Goal: Find contact information: Find contact information

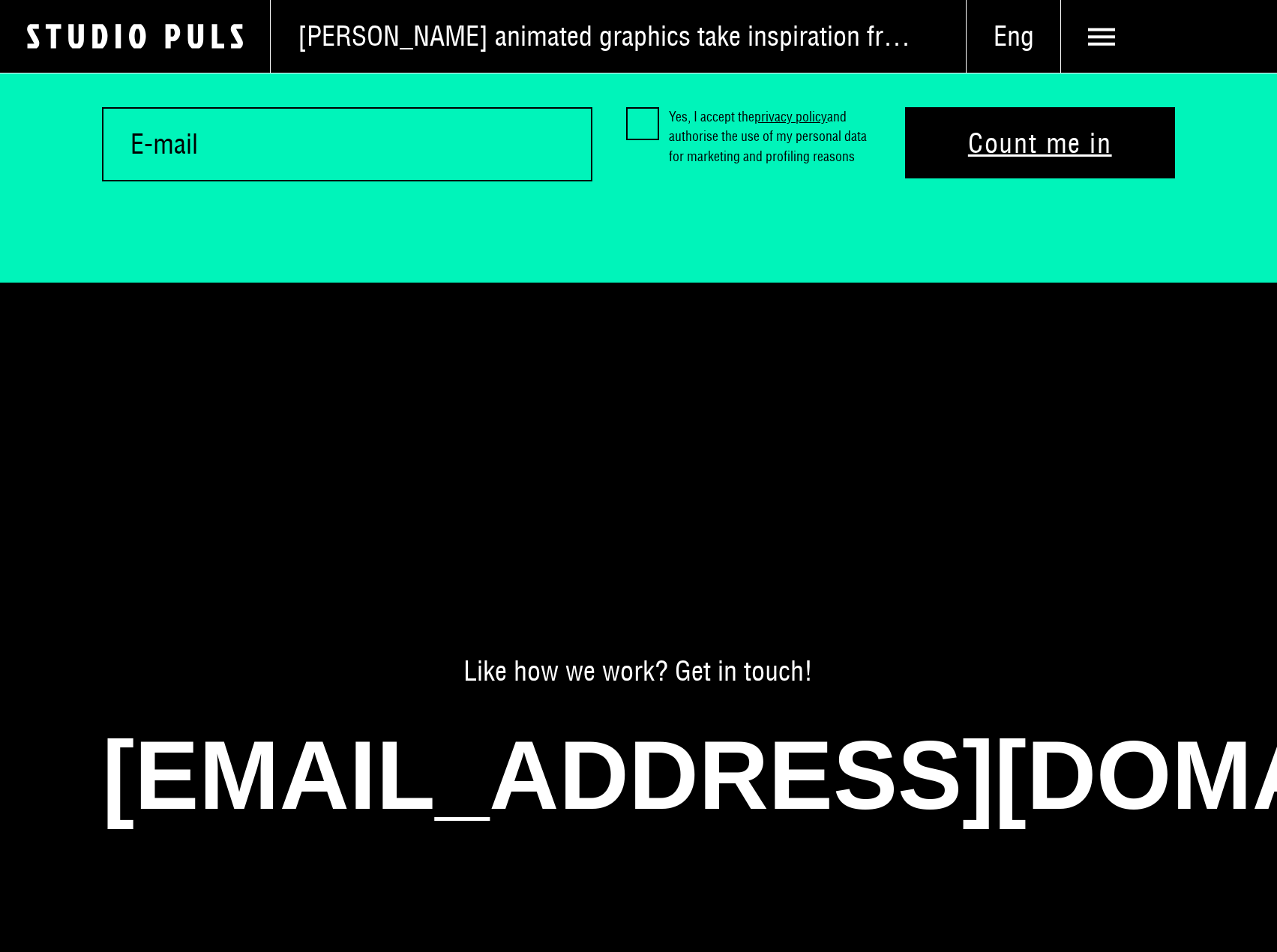
scroll to position [10859, 0]
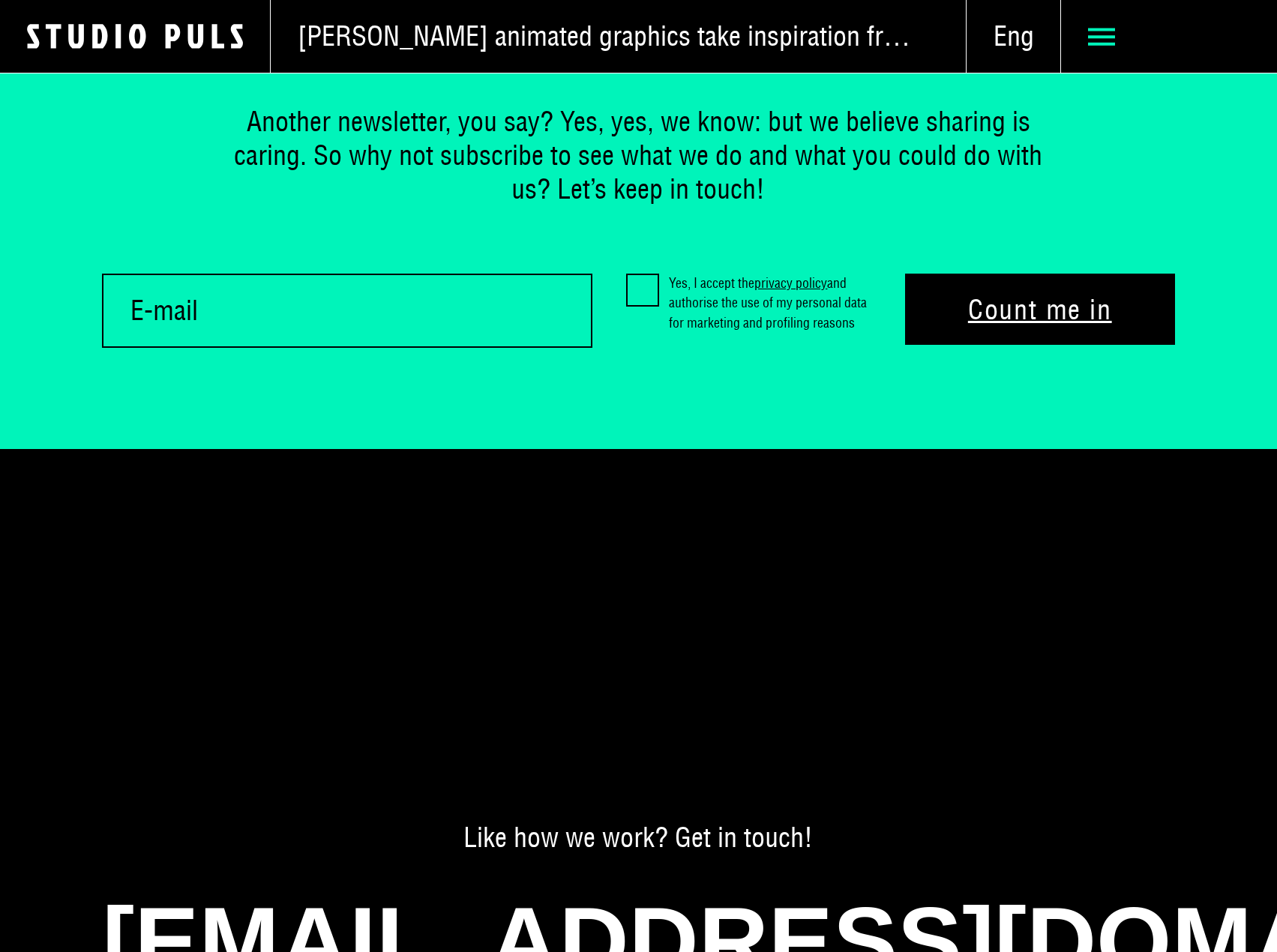
click at [1111, 38] on use at bounding box center [1102, 36] width 27 height 18
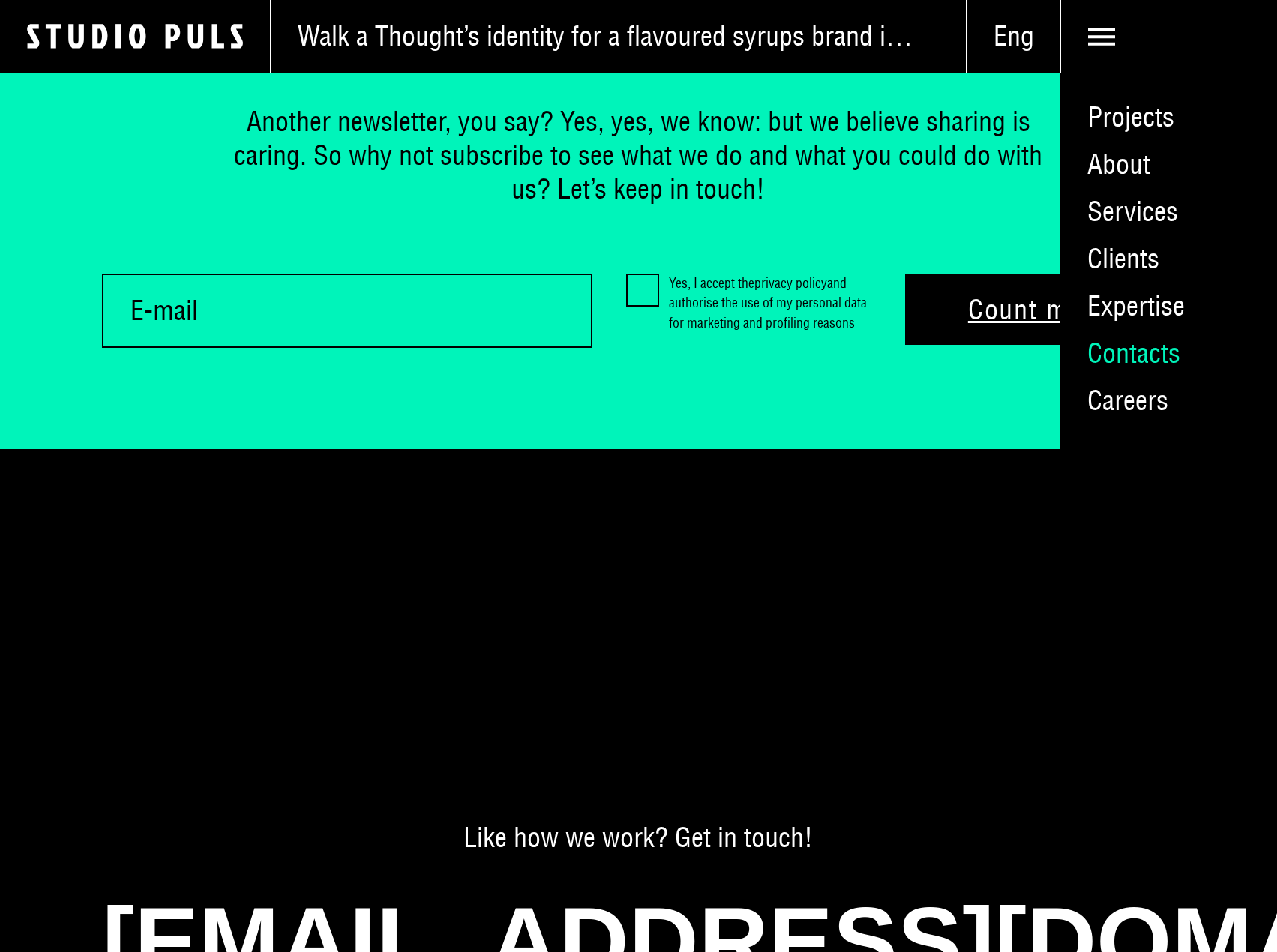
click at [1134, 352] on link "Contacts" at bounding box center [1168, 353] width 216 height 48
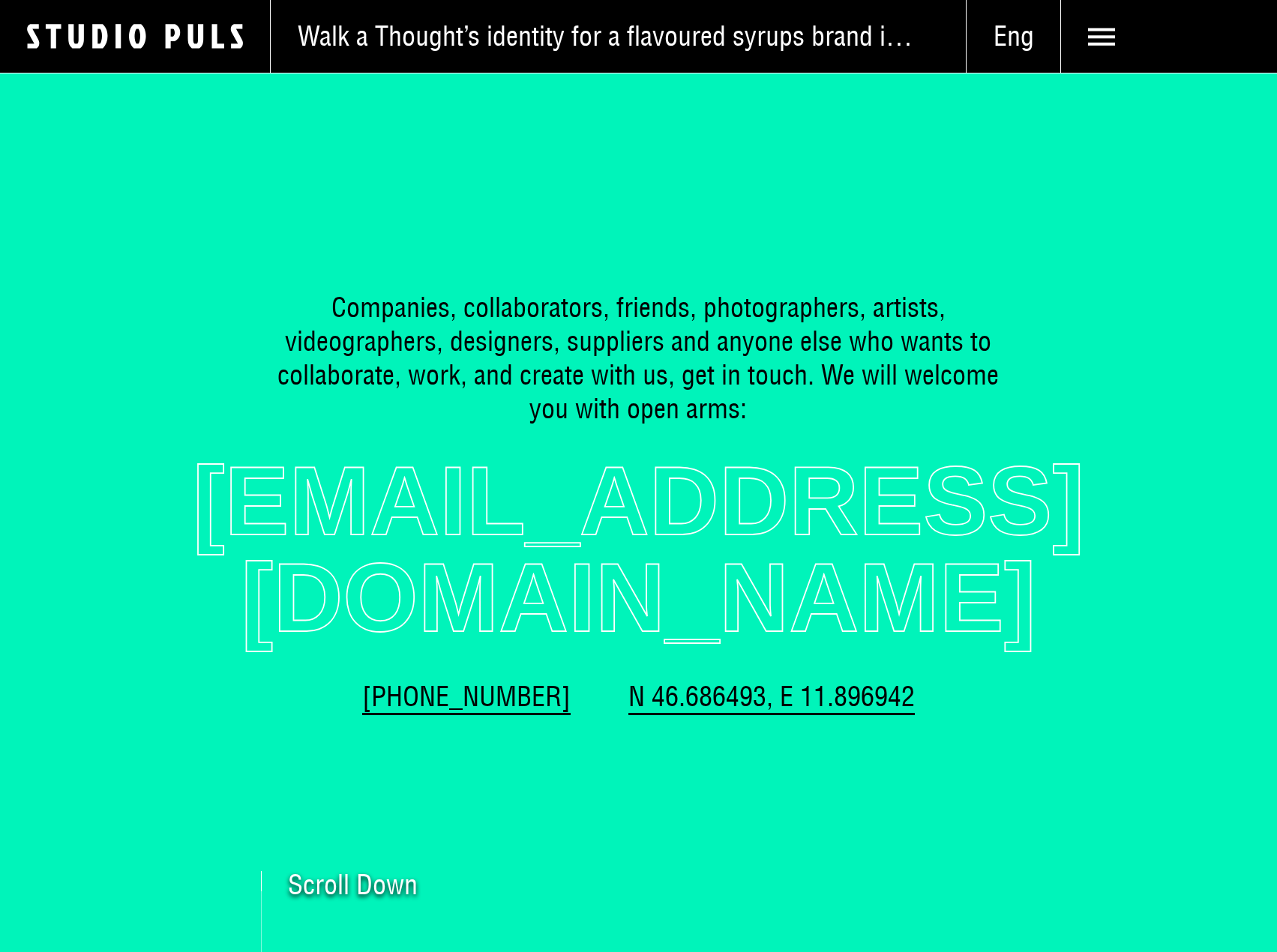
click at [488, 549] on link "[EMAIL_ADDRESS][DOMAIN_NAME]" at bounding box center [638, 549] width 1073 height 194
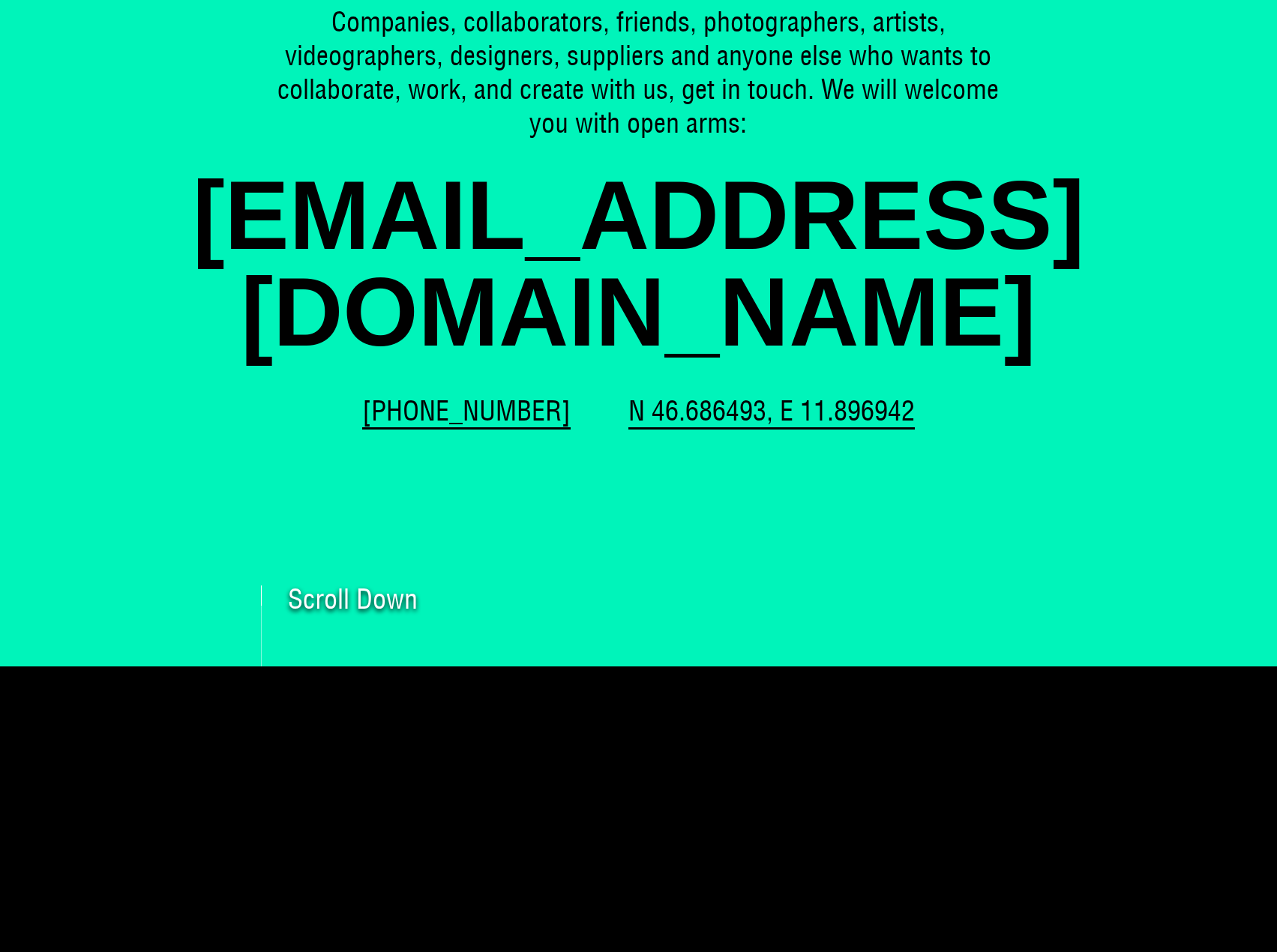
scroll to position [300, 0]
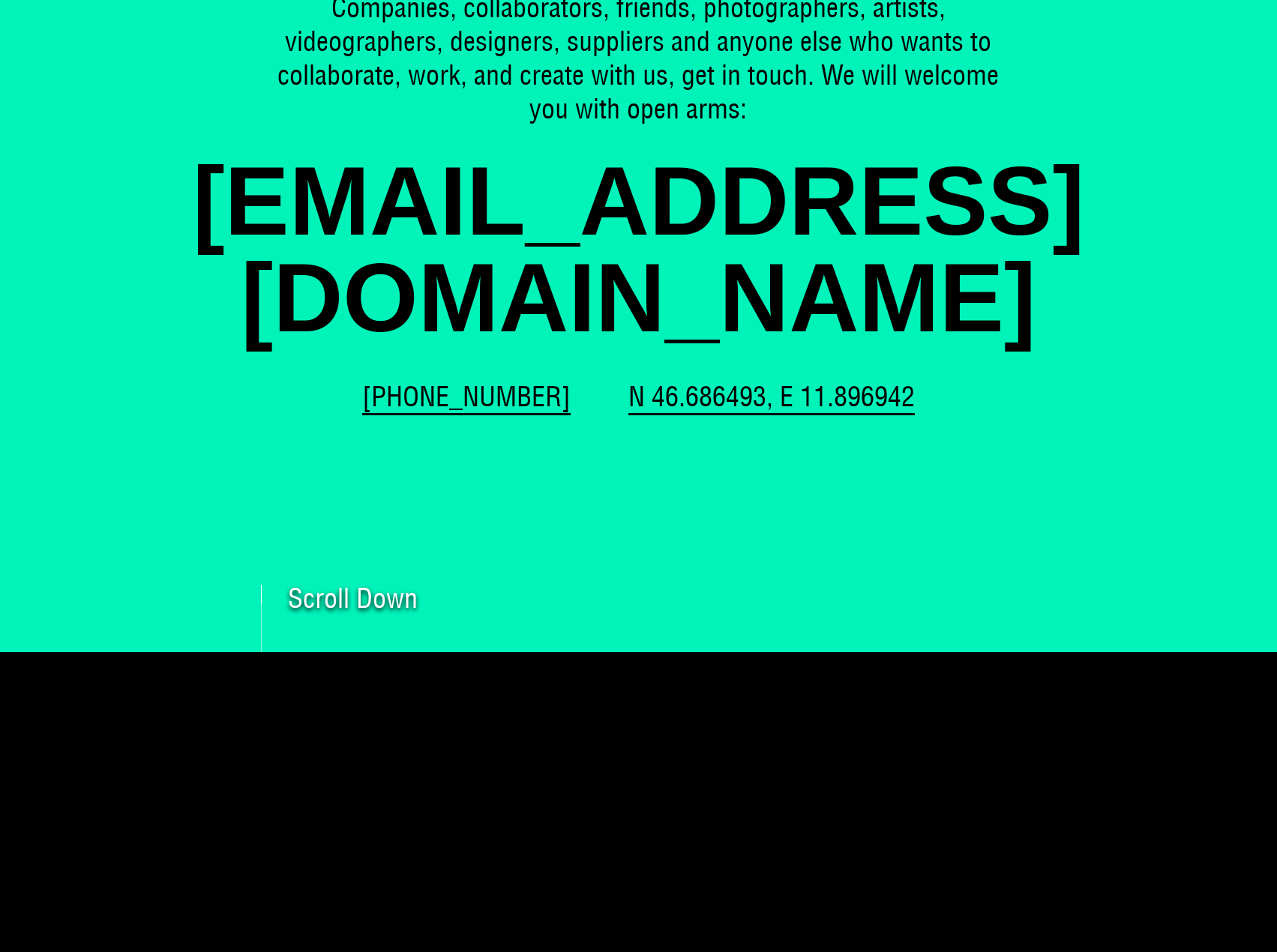
click at [332, 585] on span "Scroll Down" at bounding box center [352, 598] width 129 height 27
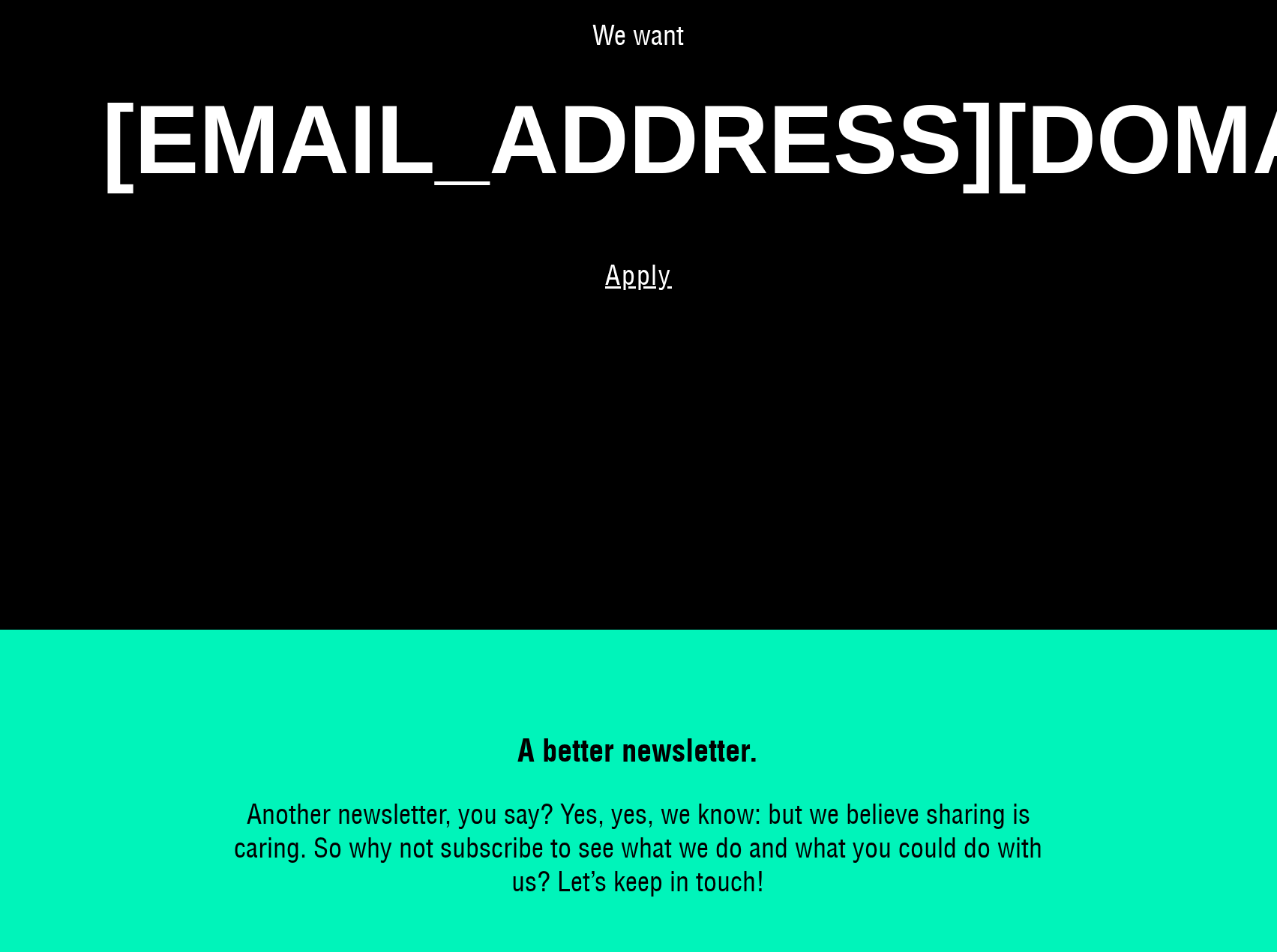
scroll to position [824, 0]
